Goal: Information Seeking & Learning: Learn about a topic

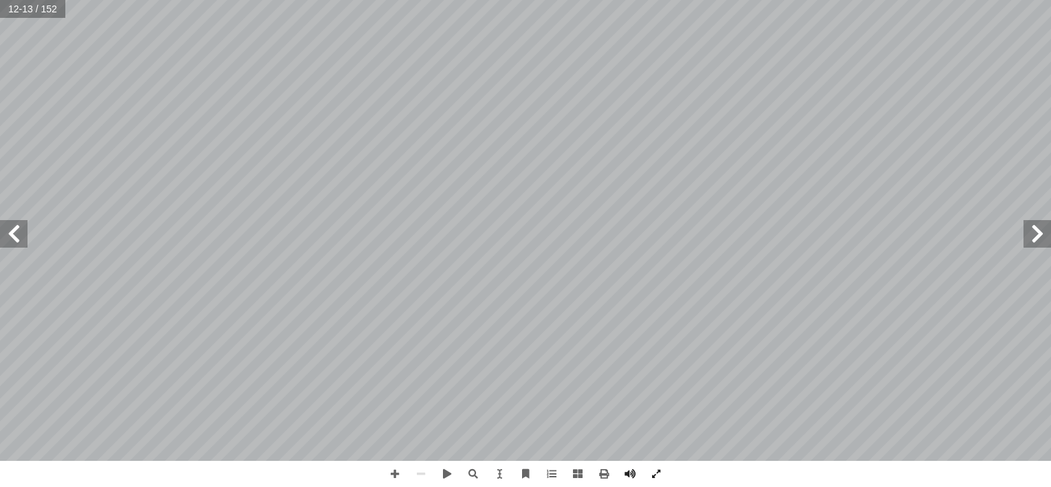
click at [12, 246] on span at bounding box center [14, 234] width 28 height 28
click at [384, 461] on span at bounding box center [395, 474] width 26 height 26
click at [886, 476] on div "1 ٢ [PERSON_NAME] (1) َ ت تي: ْ أ ا َ فيما ي َ فرد ُ الم َ الحال ُ ن ّ عي ُ ن ن…" at bounding box center [525, 243] width 1051 height 487
click at [13, 236] on span at bounding box center [14, 234] width 28 height 28
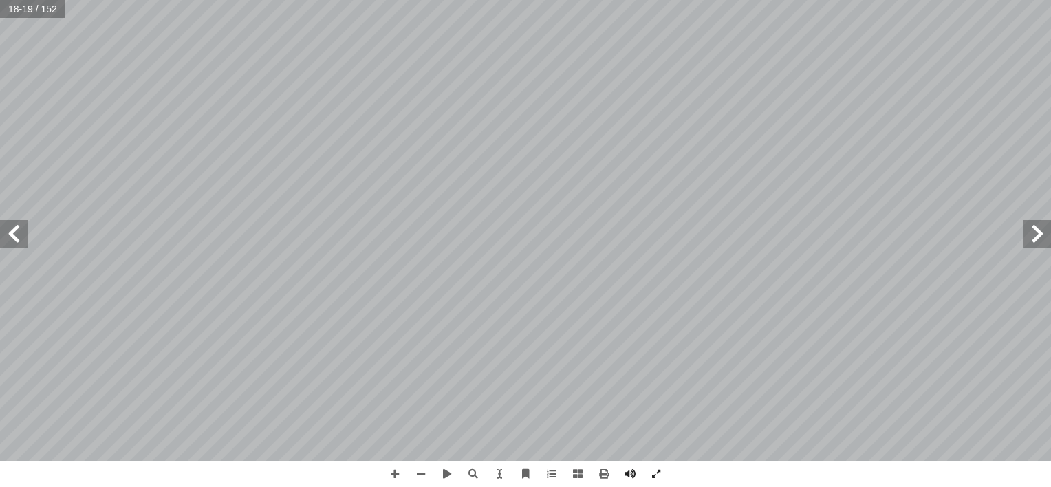
click at [80, 125] on html "الصفحة الرئيسية الصف الأول الصف الثاني الصف الثالث الصف الرابع الصف الخامس الصف…" at bounding box center [525, 62] width 1051 height 125
click at [465, 470] on span at bounding box center [473, 474] width 26 height 26
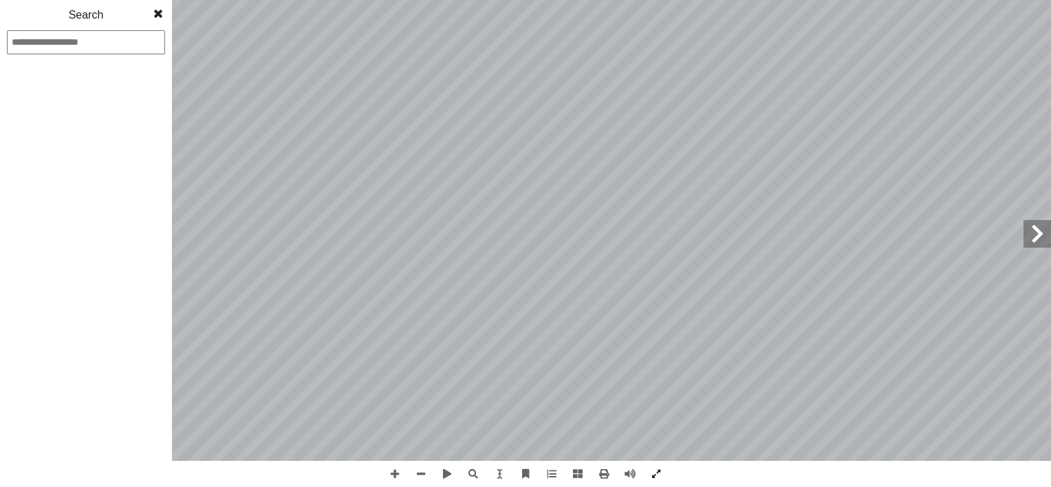
click at [155, 10] on span at bounding box center [158, 14] width 25 height 28
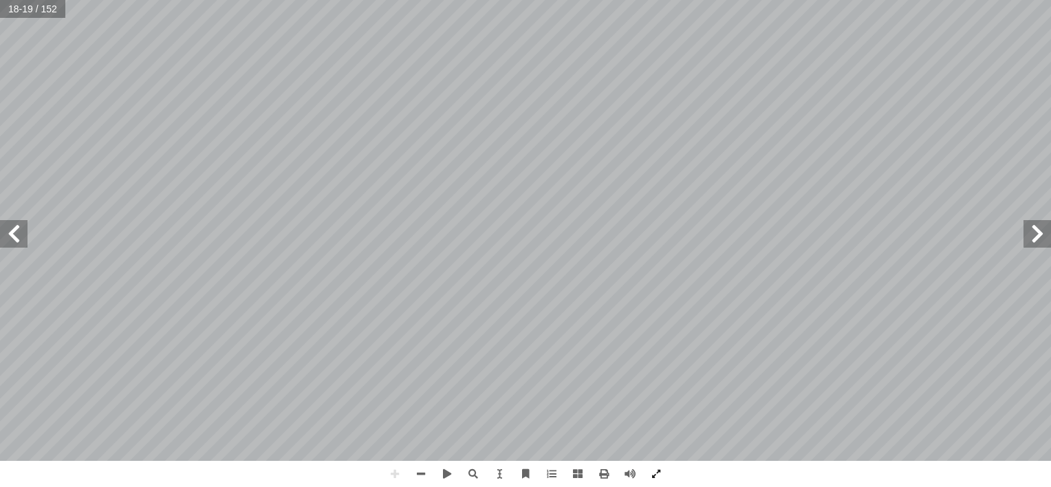
click at [75, 125] on html "الصفحة الرئيسية الصف الأول الصف الثاني الصف الثالث الصف الرابع الصف الخامس الصف…" at bounding box center [525, 62] width 1051 height 125
click at [414, 477] on span at bounding box center [421, 474] width 26 height 26
click at [6, 235] on span at bounding box center [14, 234] width 28 height 28
click at [389, 472] on span at bounding box center [395, 474] width 26 height 26
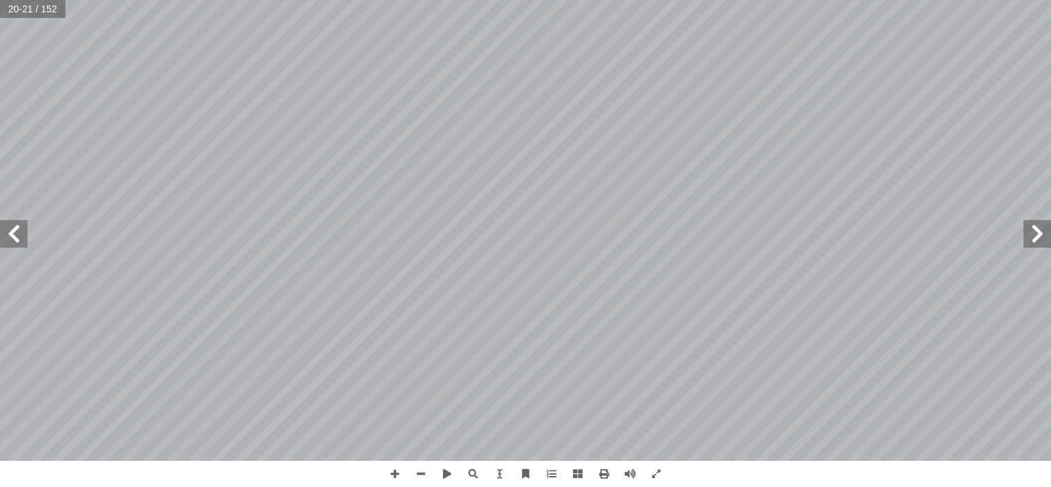
click at [15, 234] on span at bounding box center [14, 234] width 28 height 28
click at [415, 465] on span at bounding box center [421, 474] width 26 height 26
click at [552, 475] on span at bounding box center [551, 474] width 26 height 26
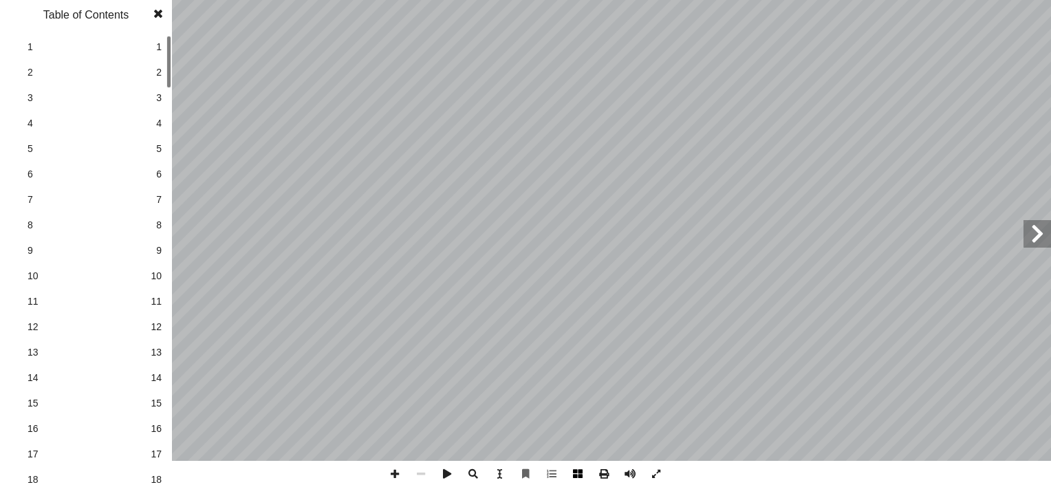
click at [574, 472] on span at bounding box center [578, 474] width 26 height 26
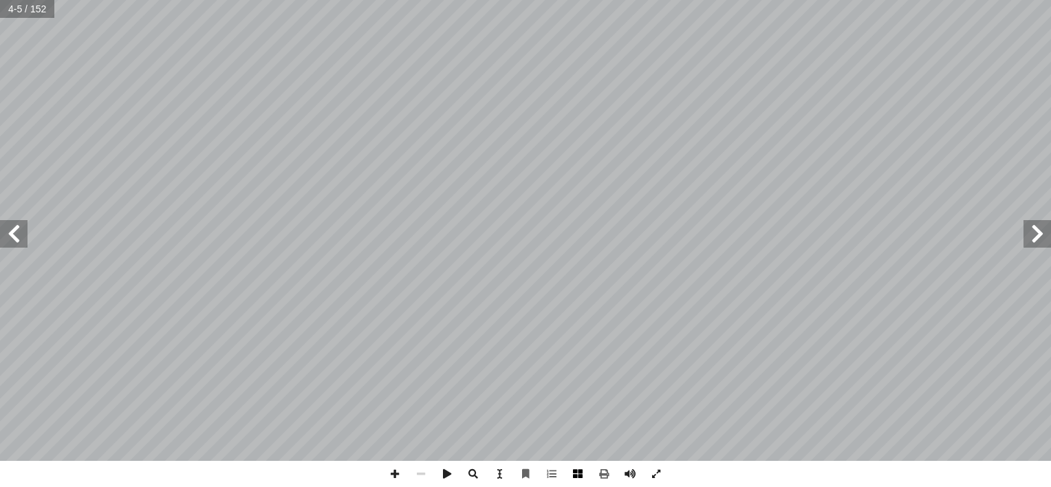
click at [575, 472] on span at bounding box center [578, 474] width 26 height 26
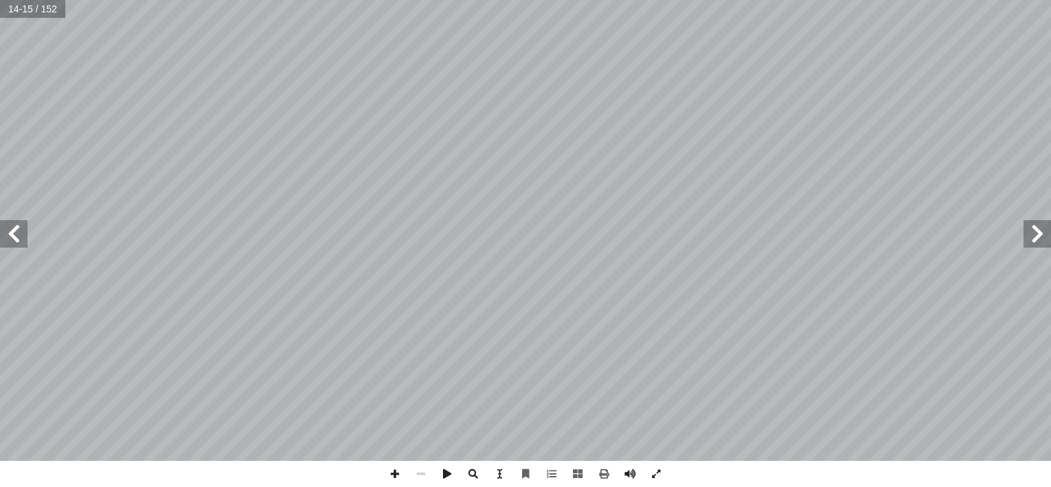
click at [14, 224] on span at bounding box center [14, 234] width 28 height 28
click at [1035, 243] on span at bounding box center [1037, 234] width 28 height 28
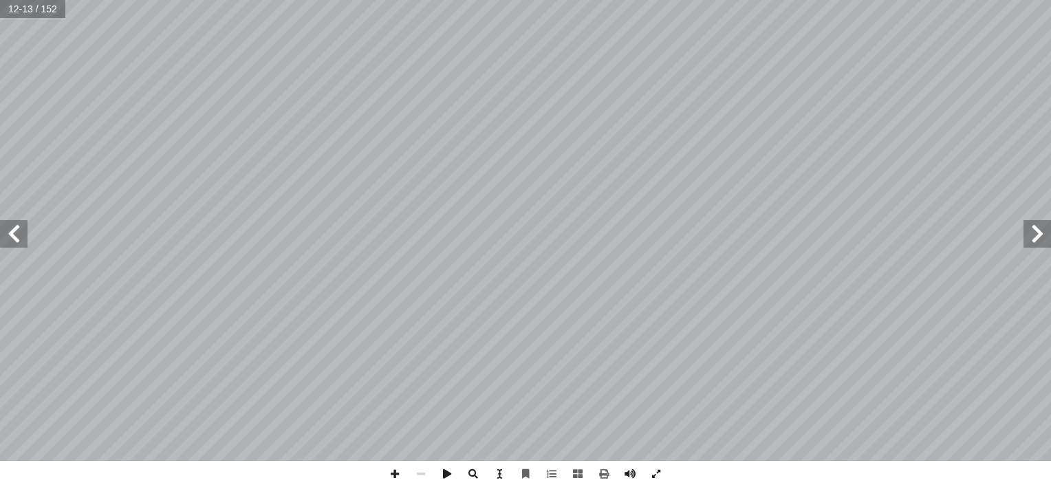
click at [1035, 243] on span at bounding box center [1037, 234] width 28 height 28
click at [23, 230] on span at bounding box center [14, 234] width 28 height 28
click at [14, 237] on span at bounding box center [14, 234] width 28 height 28
click at [1030, 234] on span at bounding box center [1037, 234] width 28 height 28
click at [576, 471] on span at bounding box center [578, 474] width 26 height 26
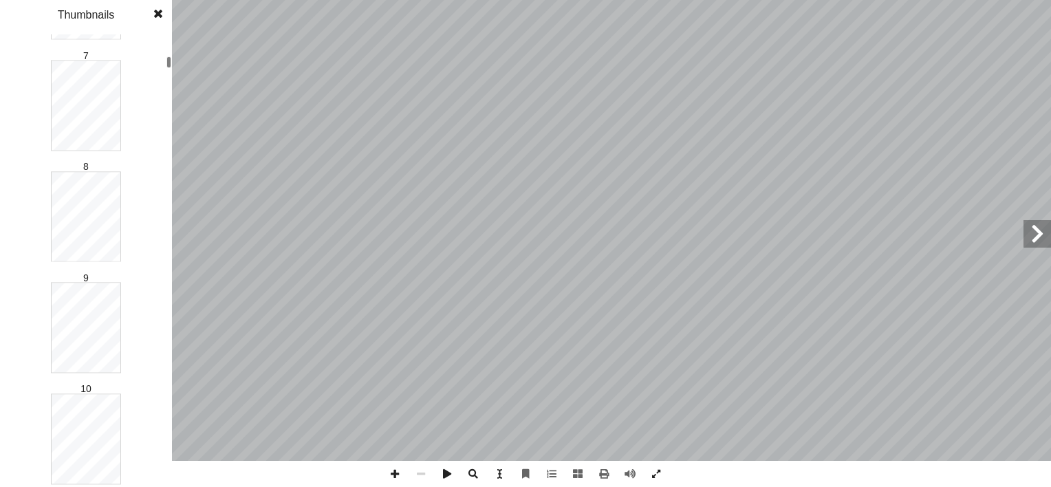
click at [67, 125] on html "الصفحة الرئيسية الصف الأول الصف الثاني الصف الثالث الصف الرابع الصف الخامس الصف…" at bounding box center [525, 62] width 1051 height 125
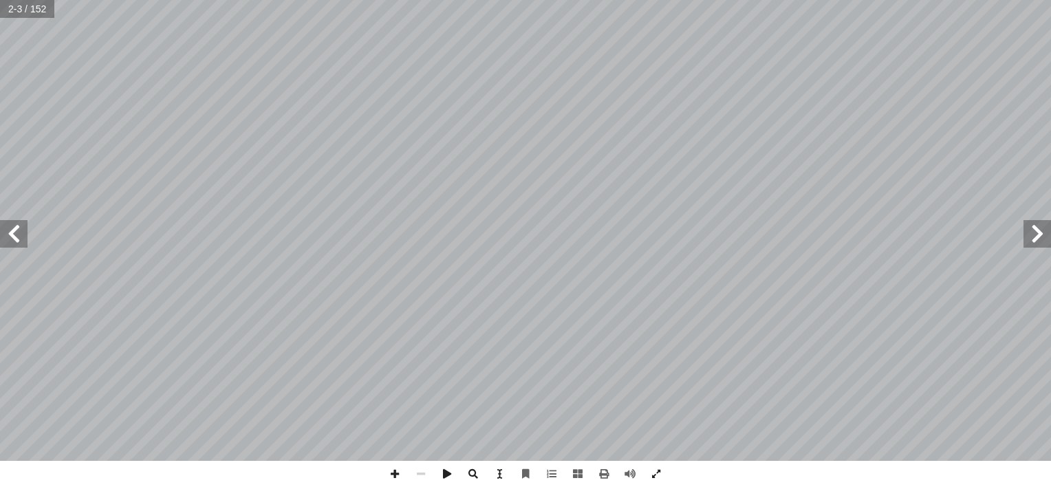
click at [21, 230] on span at bounding box center [14, 234] width 28 height 28
click at [400, 479] on span at bounding box center [395, 474] width 26 height 26
click at [481, 481] on div "مــقــدمــة ليف أ ا ّ فريق الت ِ ق ْ ل َ الخ ِ فصح أ ا ) ( ٍ د ّ نا محم ِ د ّ ع…" at bounding box center [525, 243] width 1051 height 487
click at [546, 479] on span at bounding box center [551, 474] width 26 height 26
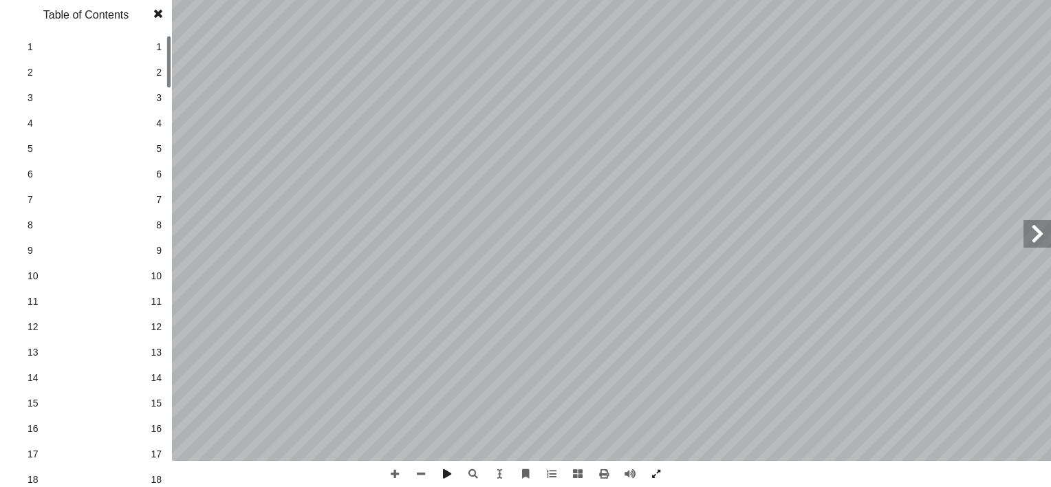
click at [151, 250] on link "9 9" at bounding box center [84, 250] width 155 height 25
click at [577, 473] on span at bounding box center [578, 474] width 26 height 26
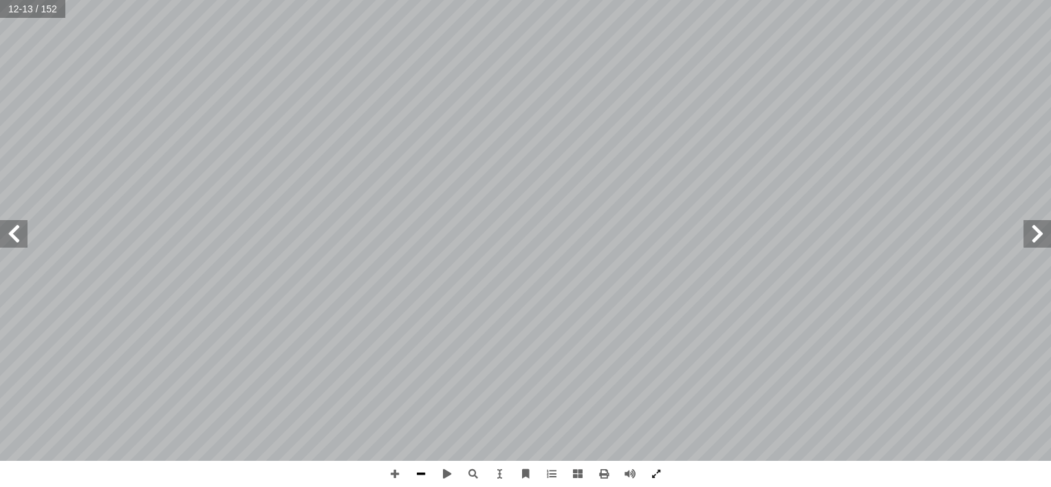
click at [413, 481] on span at bounding box center [421, 474] width 26 height 26
click at [20, 233] on span at bounding box center [14, 234] width 28 height 28
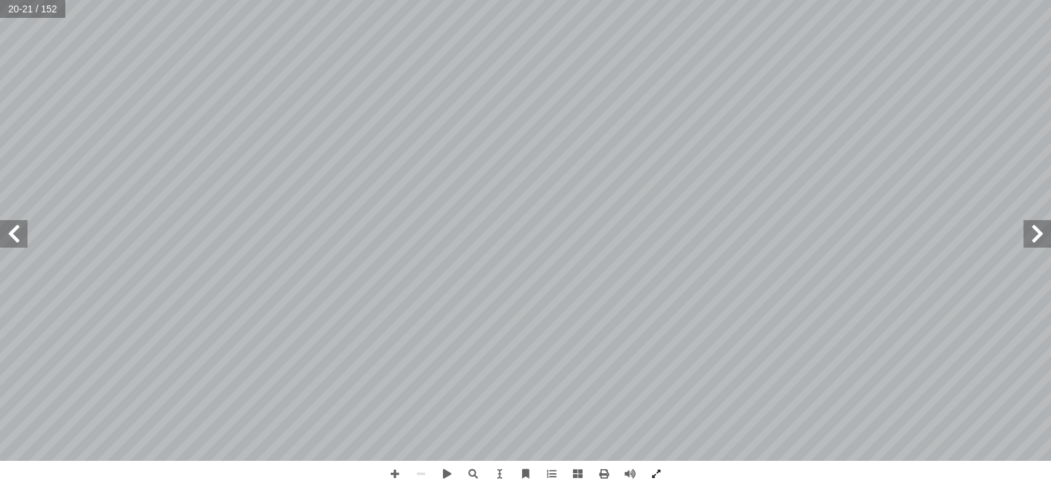
click at [20, 233] on span at bounding box center [14, 234] width 28 height 28
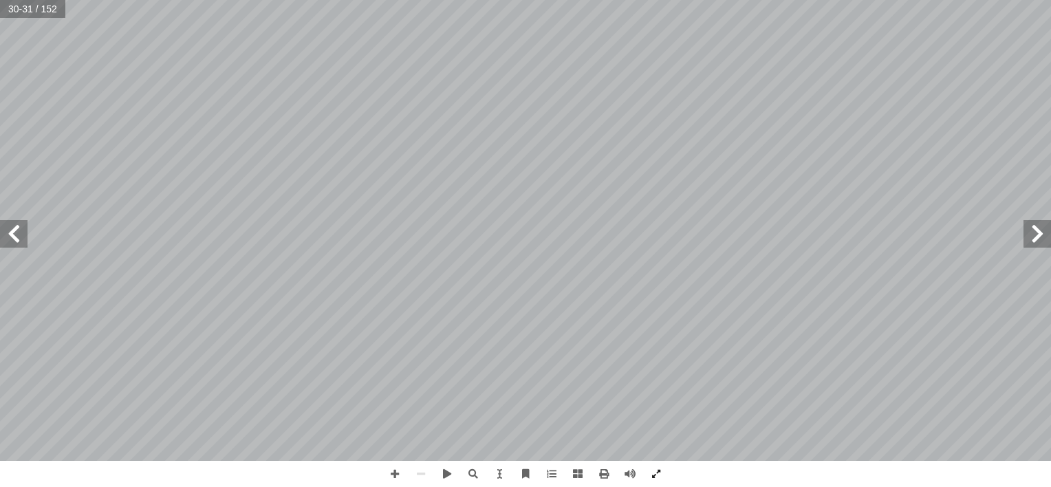
click at [8, 224] on span at bounding box center [14, 234] width 28 height 28
click at [393, 471] on span at bounding box center [395, 474] width 26 height 26
click at [417, 470] on span at bounding box center [421, 474] width 26 height 26
click at [9, 244] on span at bounding box center [14, 234] width 28 height 28
click at [11, 237] on span at bounding box center [14, 234] width 28 height 28
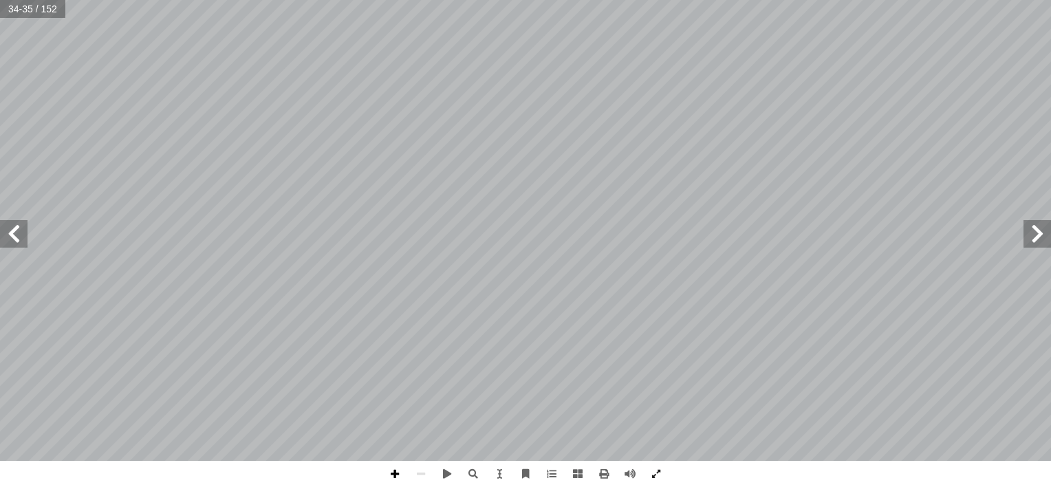
click at [389, 473] on span at bounding box center [395, 474] width 26 height 26
click at [14, 237] on span at bounding box center [14, 234] width 28 height 28
